Goal: Information Seeking & Learning: Learn about a topic

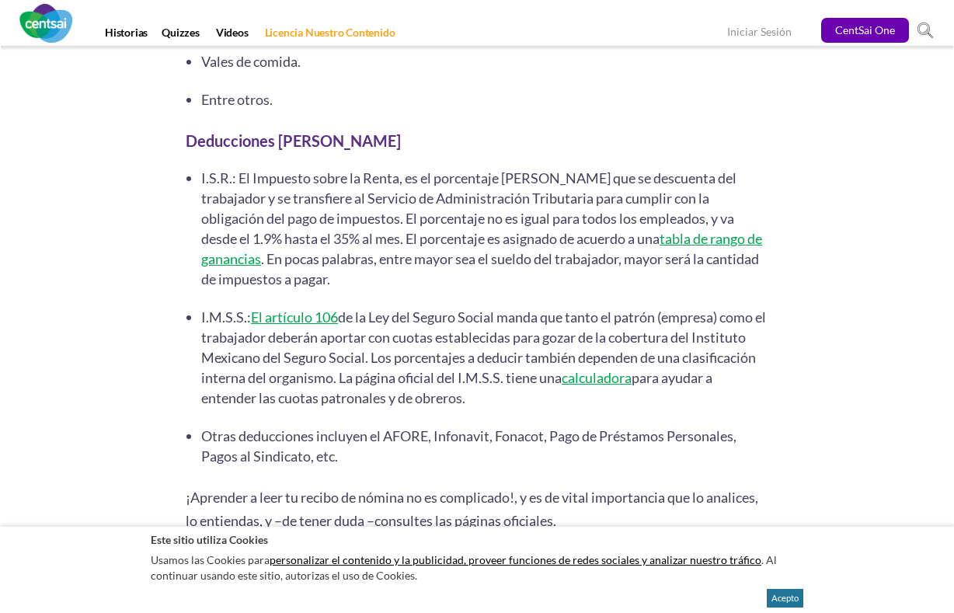
scroll to position [4066, 0]
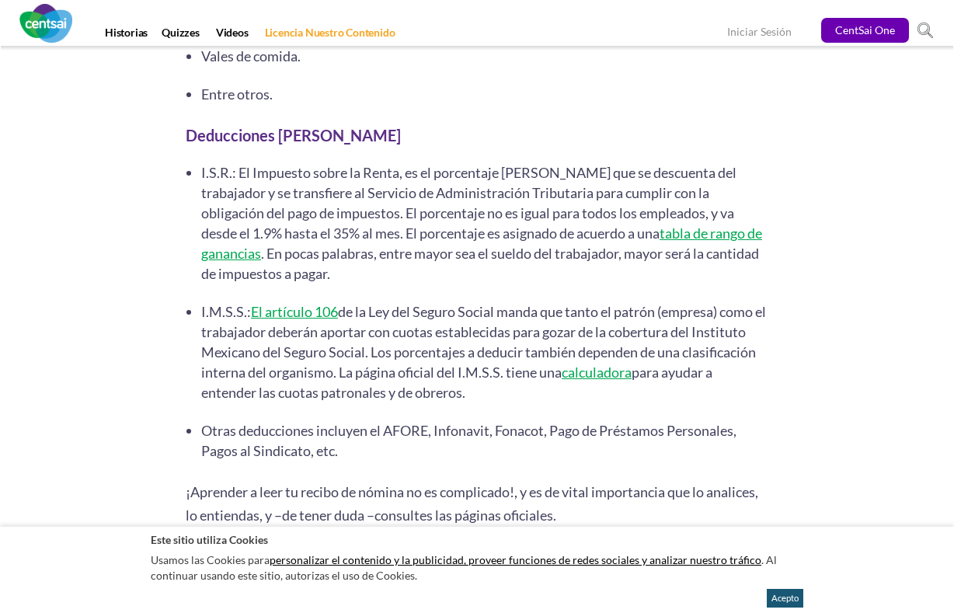
click at [784, 602] on button "Acepto" at bounding box center [785, 598] width 37 height 19
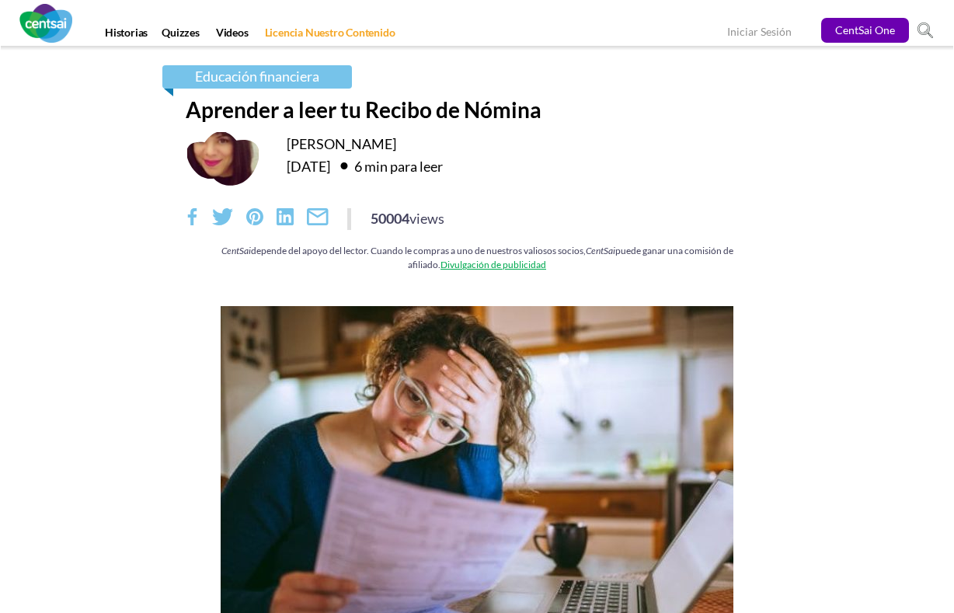
scroll to position [0, 0]
click at [443, 162] on div "6 min para leer" at bounding box center [388, 165] width 110 height 25
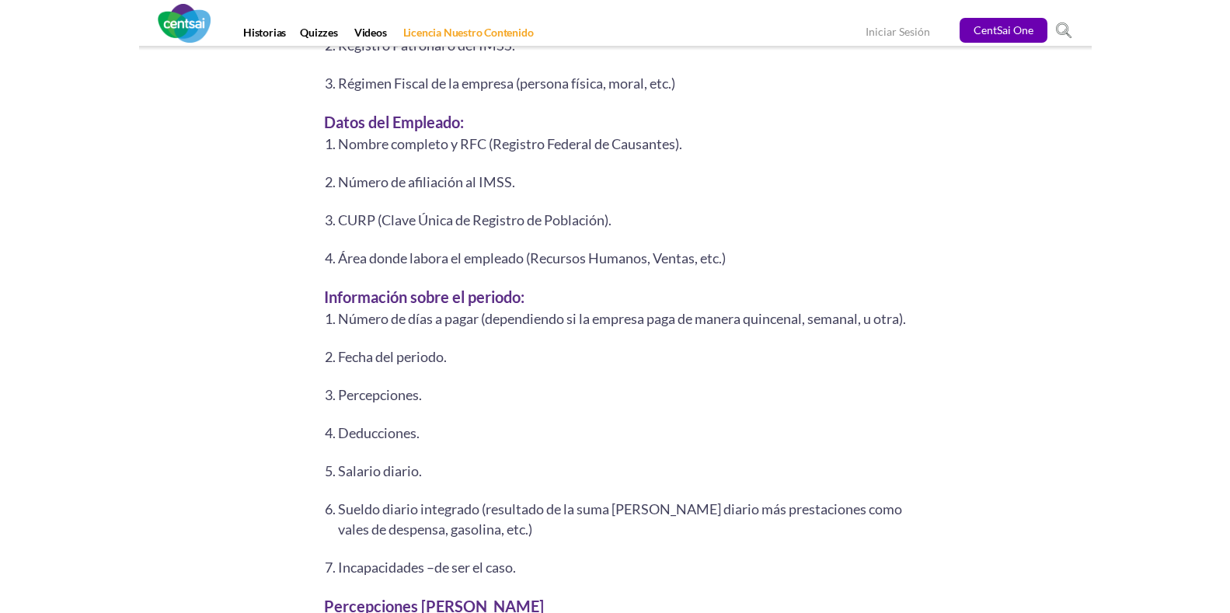
scroll to position [2487, 0]
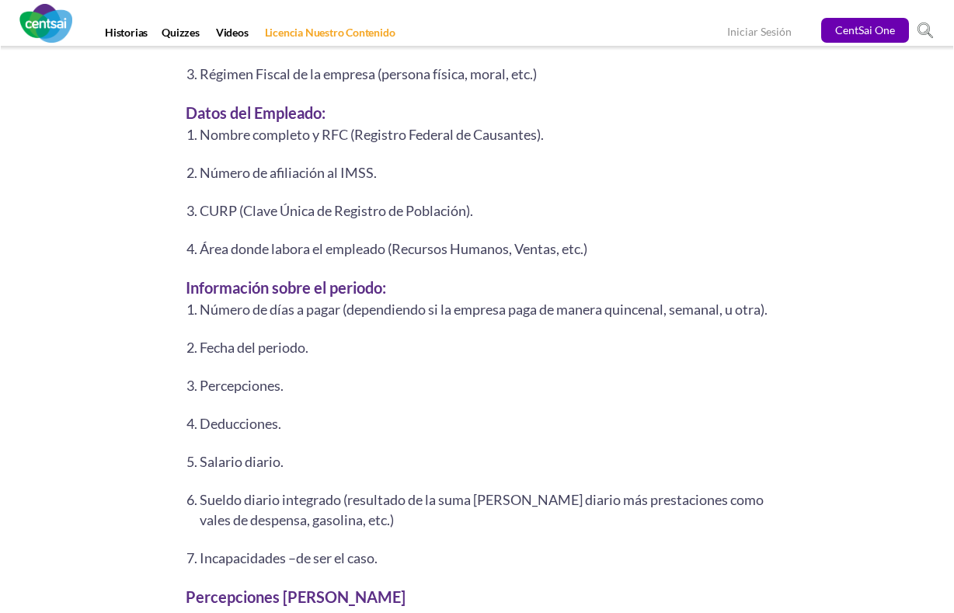
click at [227, 506] on li "Sueldo diario integrado (resultado de la suma [PERSON_NAME] diario más prestaci…" at bounding box center [484, 510] width 569 height 40
drag, startPoint x: 210, startPoint y: 495, endPoint x: 390, endPoint y: 490, distance: 180.4
click at [390, 497] on li "Sueldo diario integrado (resultado de la suma [PERSON_NAME] diario más prestaci…" at bounding box center [484, 510] width 569 height 40
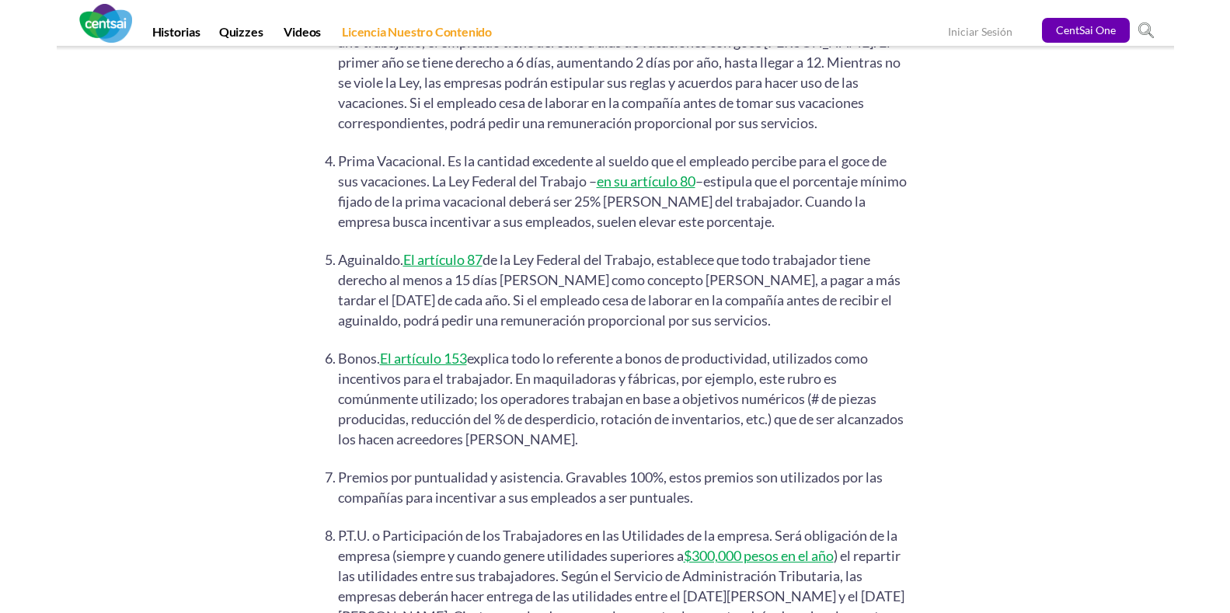
scroll to position [3264, 0]
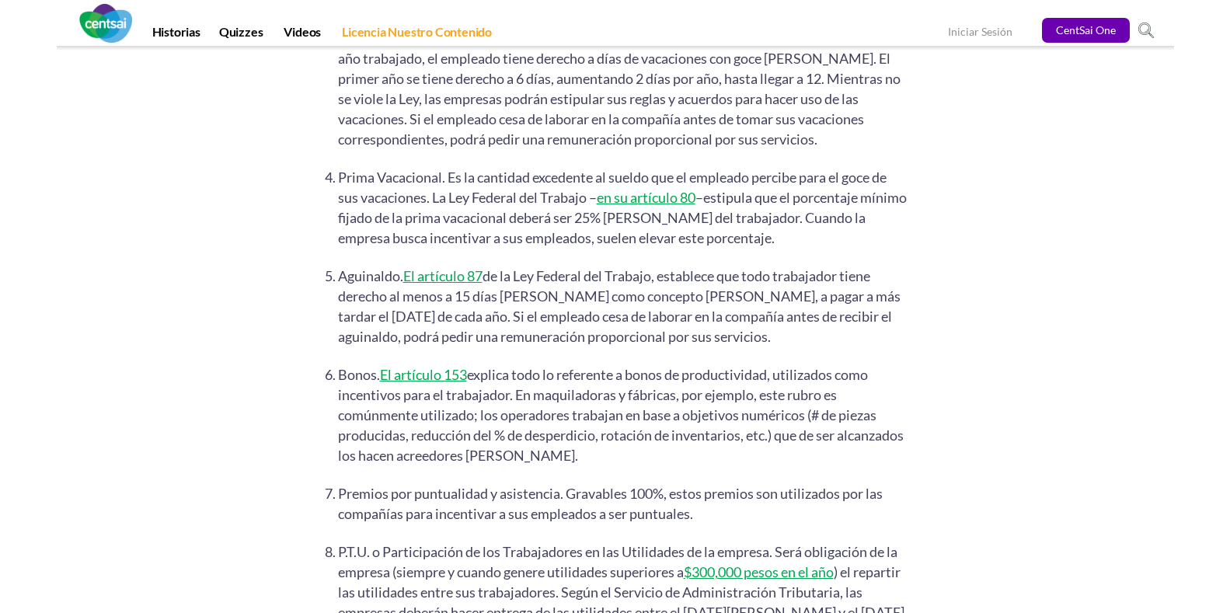
drag, startPoint x: 36, startPoint y: 144, endPoint x: 113, endPoint y: 138, distance: 77.1
click at [164, 32] on link "Historias" at bounding box center [176, 35] width 67 height 22
